Goal: Check status: Check status

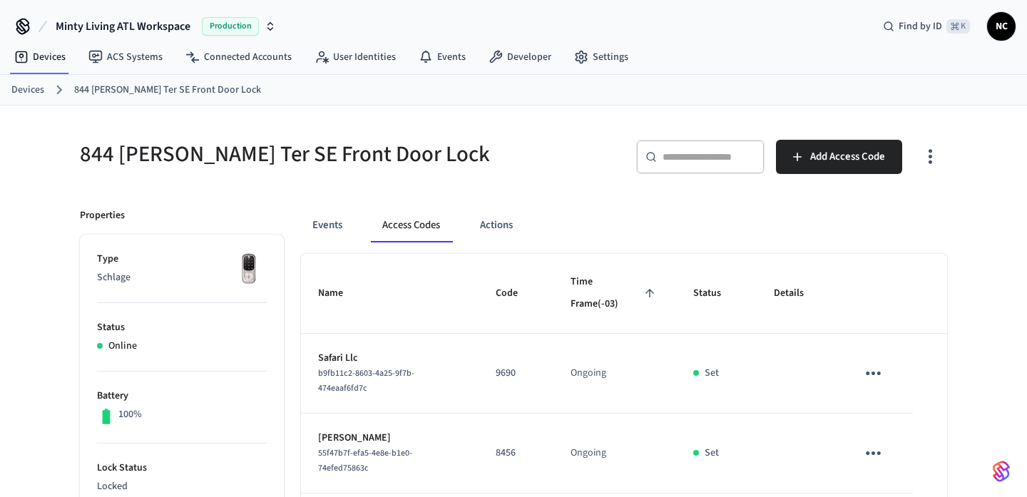
click at [29, 95] on link "Devices" at bounding box center [27, 90] width 33 height 15
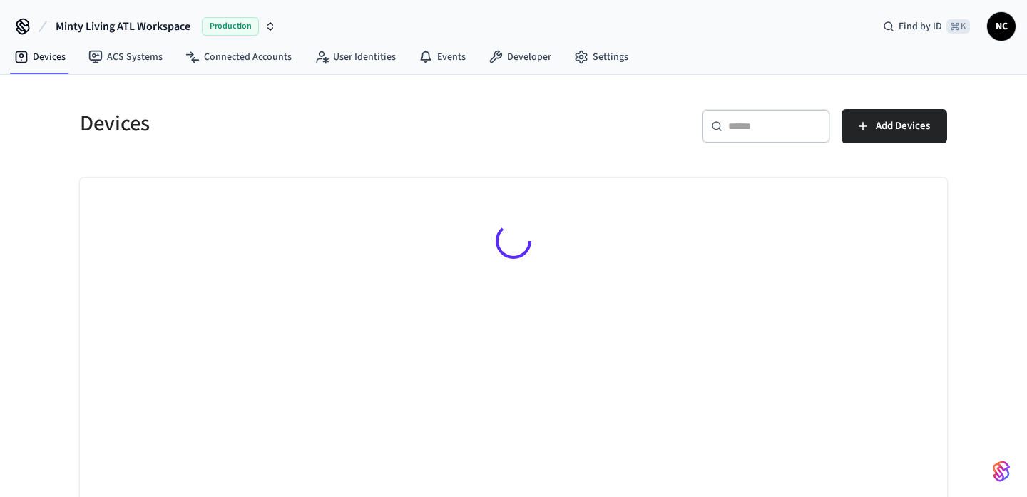
click at [746, 119] on input "text" at bounding box center [774, 126] width 93 height 14
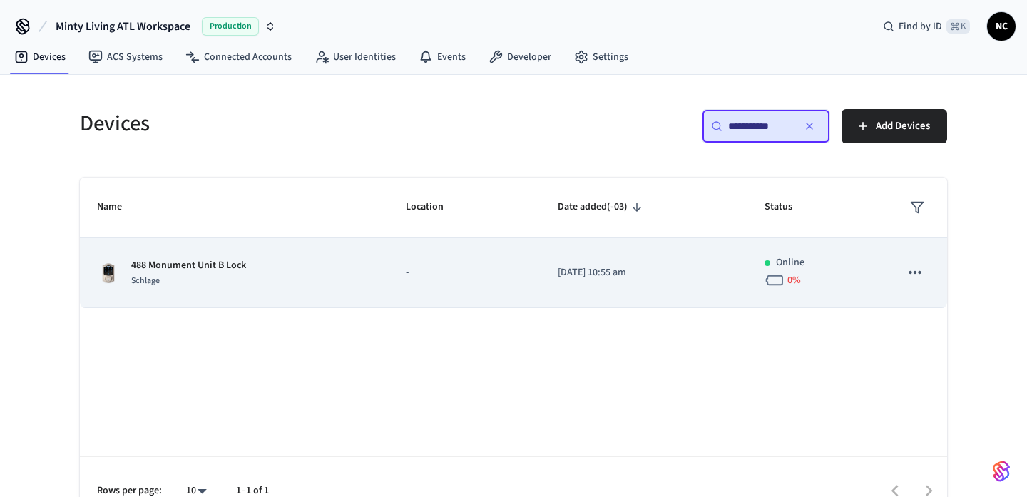
type input "**********"
click at [638, 275] on p "2025/06/20 at 10:55 am" at bounding box center [644, 272] width 172 height 15
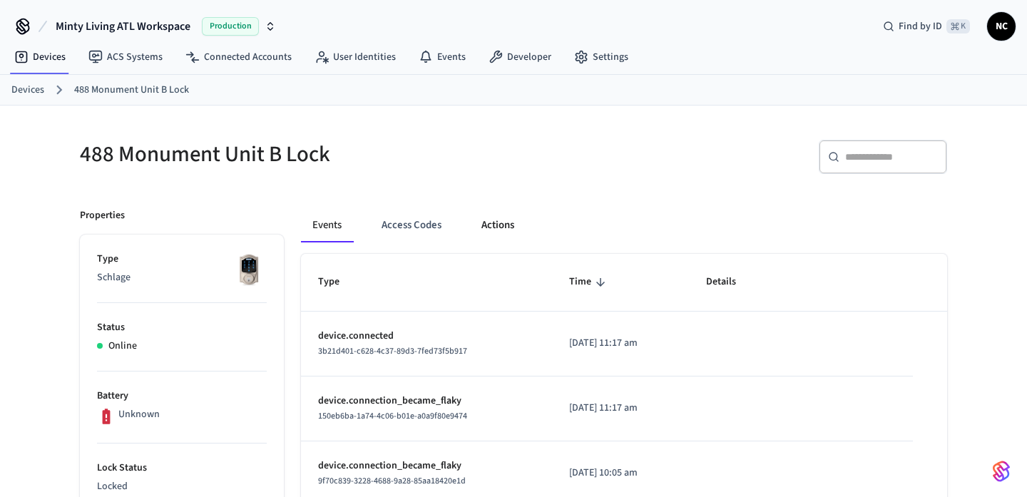
click at [507, 232] on button "Actions" at bounding box center [498, 225] width 56 height 34
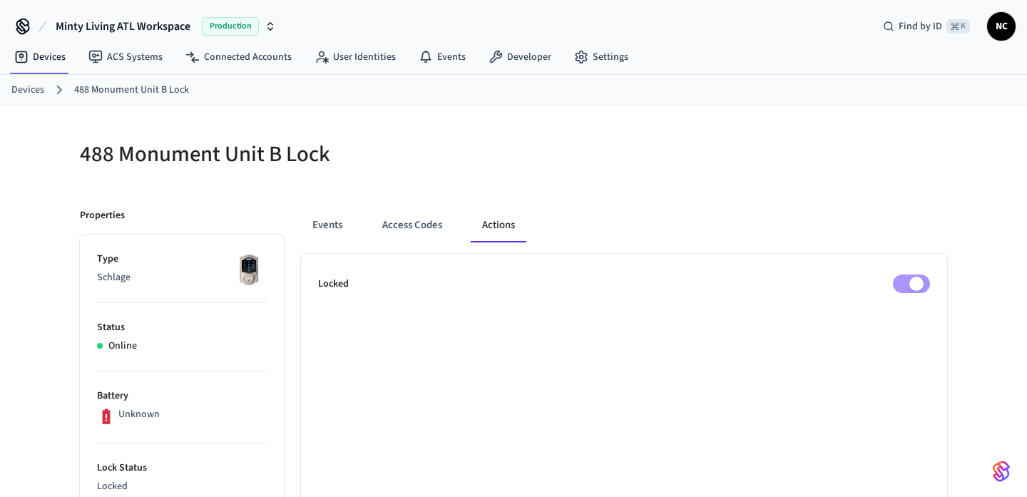
click at [507, 232] on button "Actions" at bounding box center [499, 225] width 56 height 34
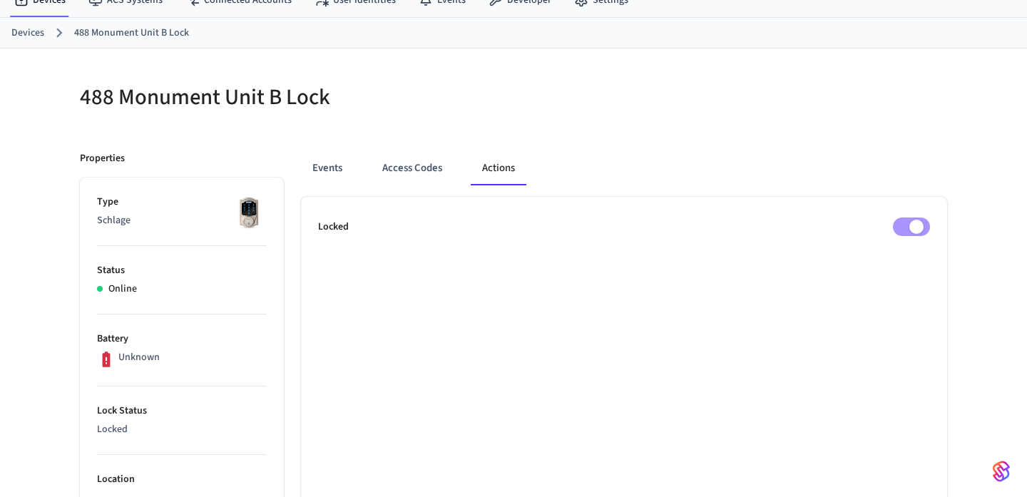
scroll to position [56, 0]
drag, startPoint x: 774, startPoint y: 143, endPoint x: 905, endPoint y: 285, distance: 192.7
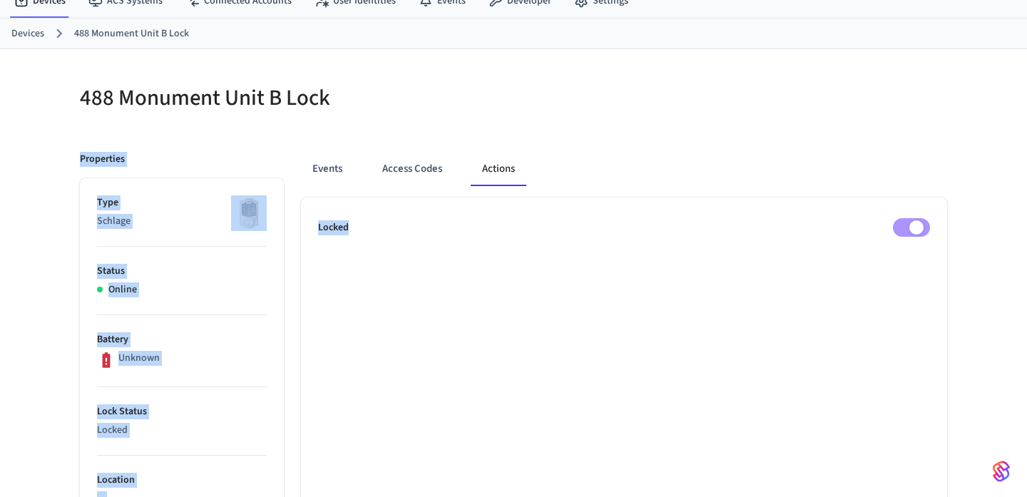
drag, startPoint x: 411, startPoint y: 111, endPoint x: 724, endPoint y: 327, distance: 380.2
drag, startPoint x: 580, startPoint y: 58, endPoint x: 832, endPoint y: 249, distance: 316.6
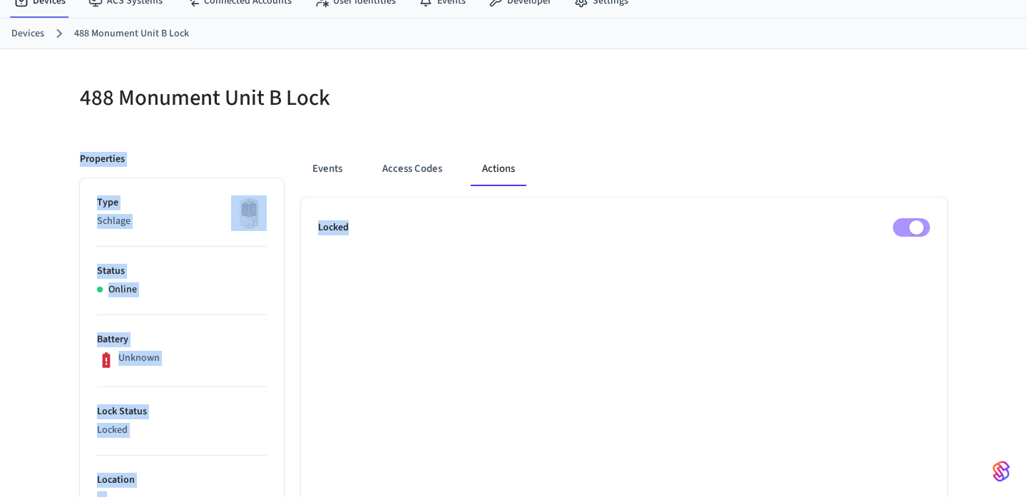
click at [762, 153] on div "Events Access Codes Actions" at bounding box center [624, 169] width 646 height 34
drag, startPoint x: 759, startPoint y: 91, endPoint x: 951, endPoint y: 245, distance: 245.5
drag, startPoint x: 964, startPoint y: 242, endPoint x: 888, endPoint y: 123, distance: 140.4
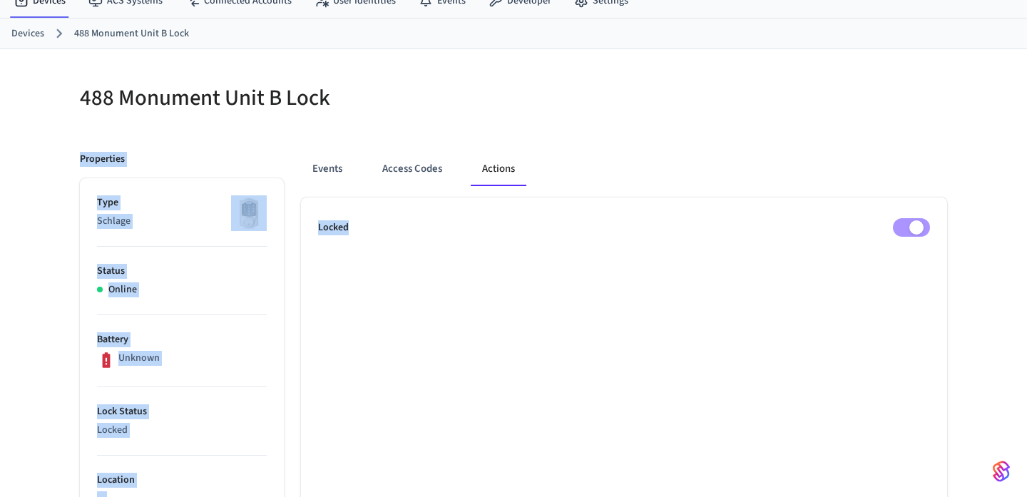
click at [888, 123] on div at bounding box center [734, 106] width 425 height 46
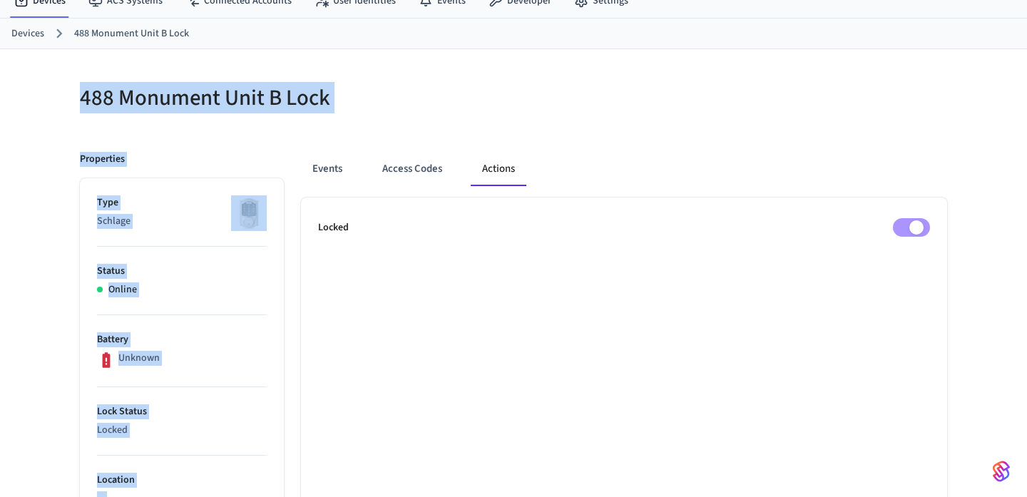
drag, startPoint x: 457, startPoint y: 41, endPoint x: 727, endPoint y: 205, distance: 316.1
click at [875, 188] on div "Events Access Codes Actions" at bounding box center [624, 175] width 646 height 46
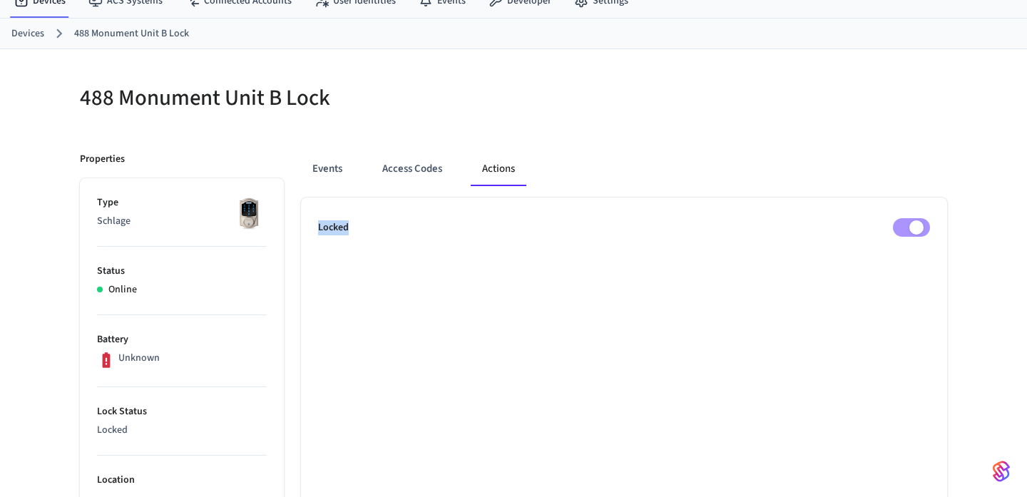
drag, startPoint x: 821, startPoint y: 142, endPoint x: 1026, endPoint y: 284, distance: 249.6
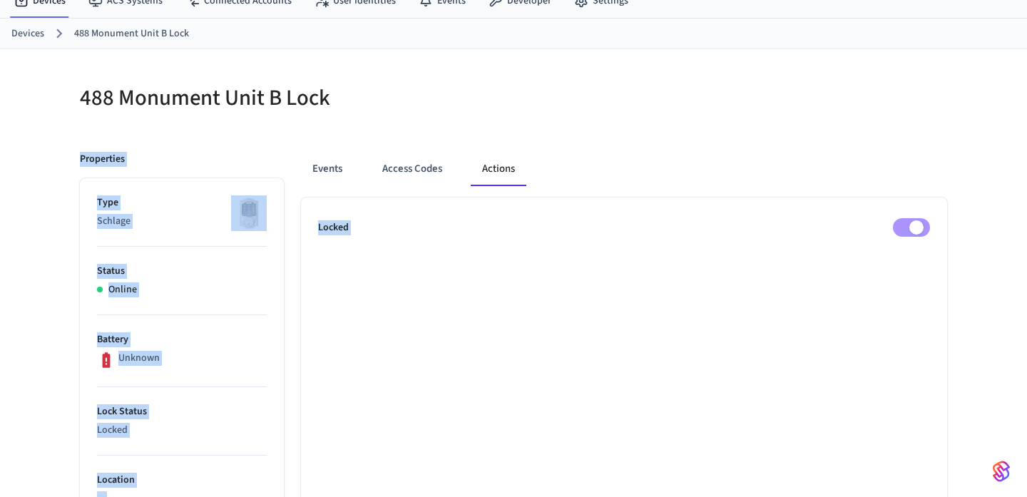
drag, startPoint x: 937, startPoint y: 203, endPoint x: 898, endPoint y: 110, distance: 101.0
click at [898, 110] on div at bounding box center [734, 106] width 425 height 46
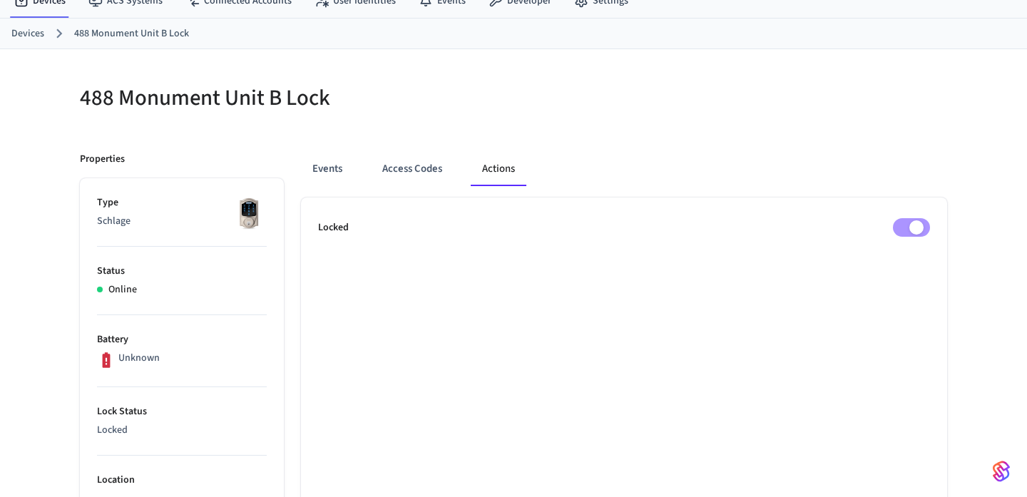
click at [906, 163] on div "Events Access Codes Actions" at bounding box center [624, 169] width 646 height 34
click at [905, 163] on div "Events Access Codes Actions" at bounding box center [624, 169] width 646 height 34
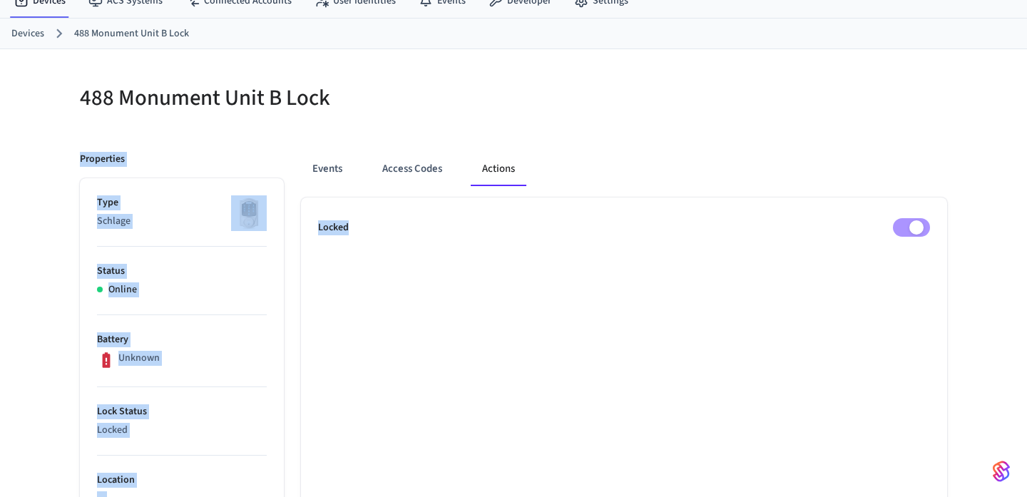
drag, startPoint x: 523, startPoint y: 89, endPoint x: 643, endPoint y: 274, distance: 220.1
drag, startPoint x: 492, startPoint y: 92, endPoint x: 727, endPoint y: 349, distance: 348.2
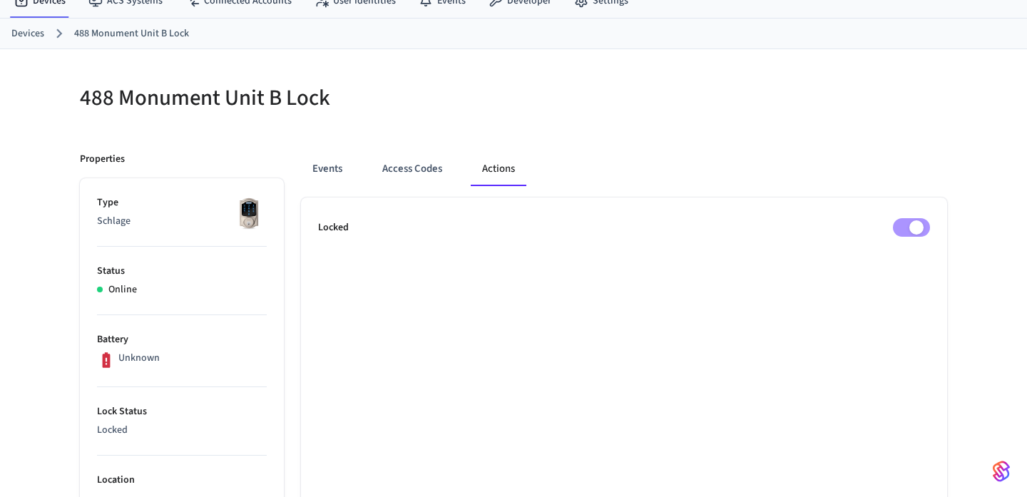
drag, startPoint x: 704, startPoint y: 292, endPoint x: 700, endPoint y: 265, distance: 26.6
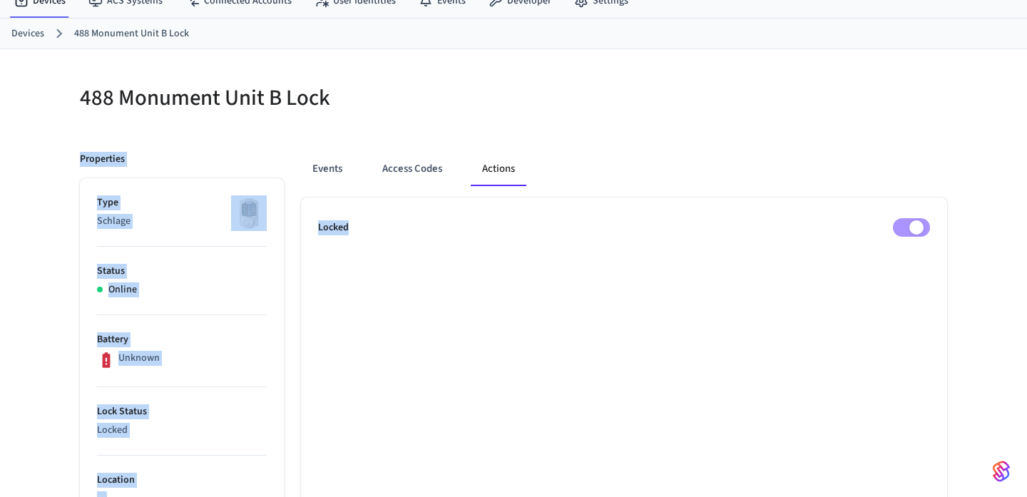
drag, startPoint x: 510, startPoint y: 115, endPoint x: 791, endPoint y: 389, distance: 392.8
